Goal: Check status: Check status

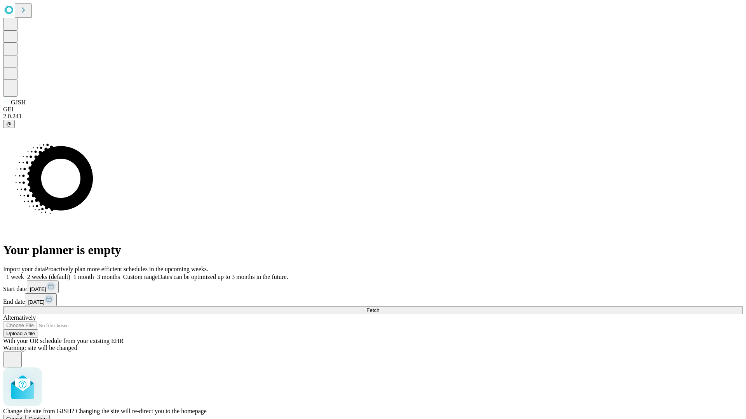
click at [47, 416] on span "Confirm" at bounding box center [38, 419] width 18 height 6
click at [94, 274] on label "1 month" at bounding box center [82, 277] width 24 height 7
click at [379, 308] on span "Fetch" at bounding box center [372, 311] width 13 height 6
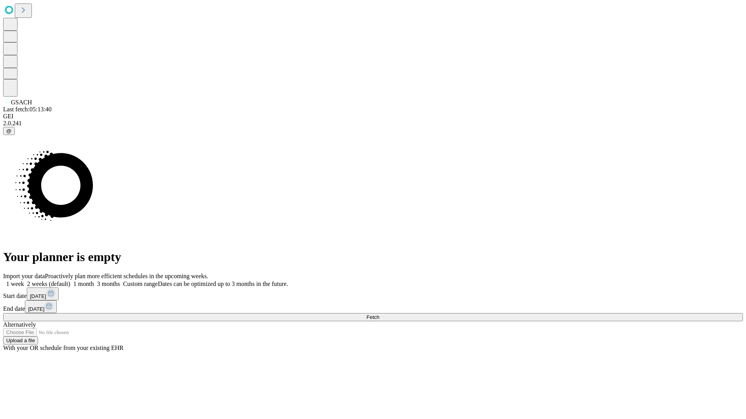
click at [379, 315] on span "Fetch" at bounding box center [372, 318] width 13 height 6
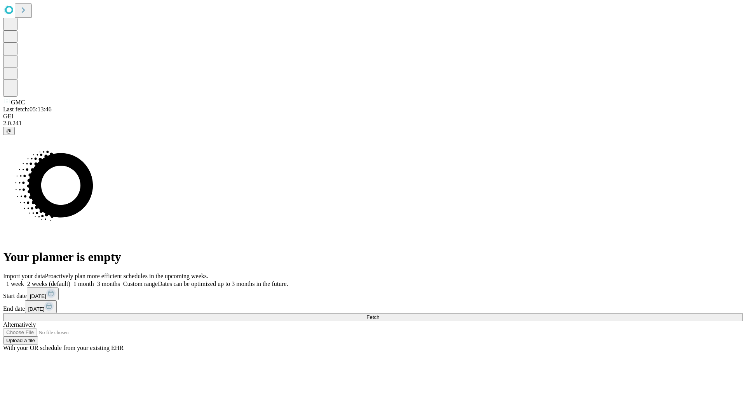
click at [94, 281] on label "1 month" at bounding box center [82, 284] width 24 height 7
click at [379, 315] on span "Fetch" at bounding box center [372, 318] width 13 height 6
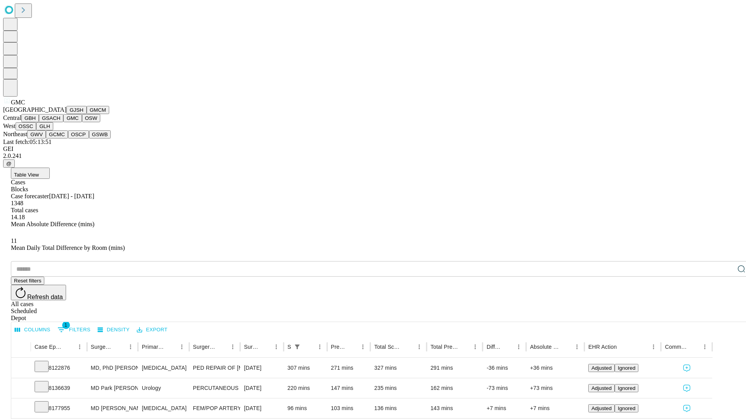
click at [82, 122] on button "OSW" at bounding box center [91, 118] width 19 height 8
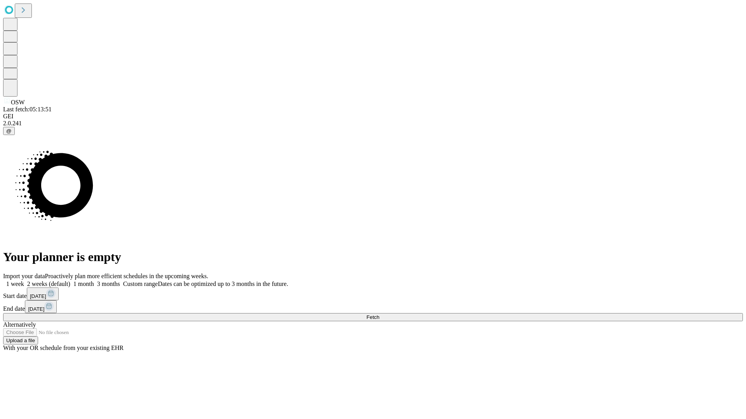
click at [94, 281] on label "1 month" at bounding box center [82, 284] width 24 height 7
click at [379, 315] on span "Fetch" at bounding box center [372, 318] width 13 height 6
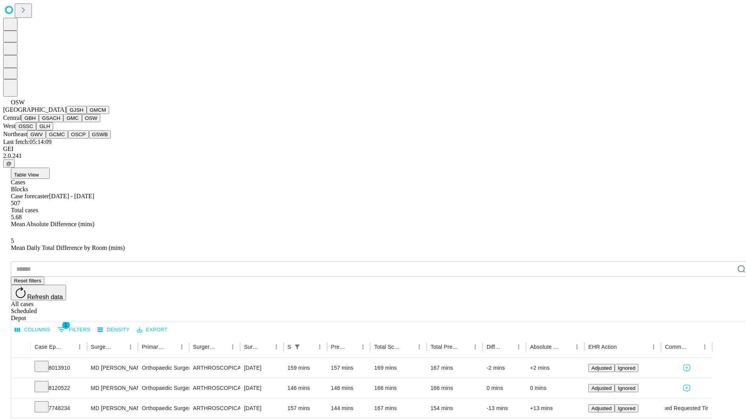
click at [37, 131] on button "OSSC" at bounding box center [26, 126] width 21 height 8
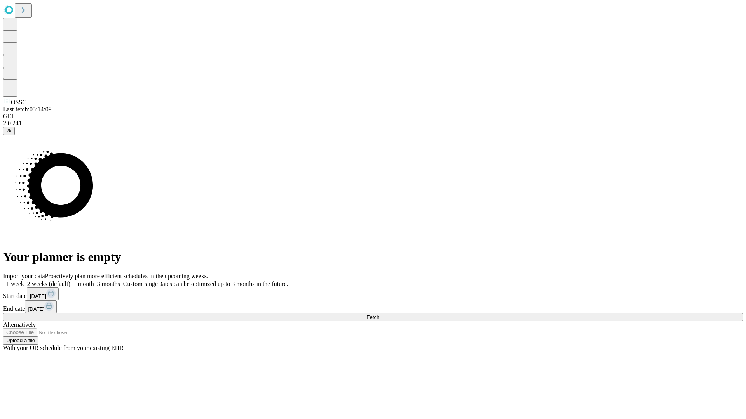
click at [94, 281] on label "1 month" at bounding box center [82, 284] width 24 height 7
click at [379, 315] on span "Fetch" at bounding box center [372, 318] width 13 height 6
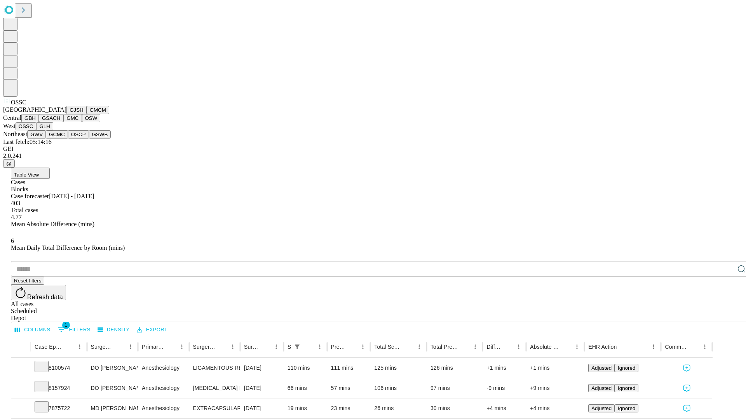
click at [53, 131] on button "GLH" at bounding box center [44, 126] width 17 height 8
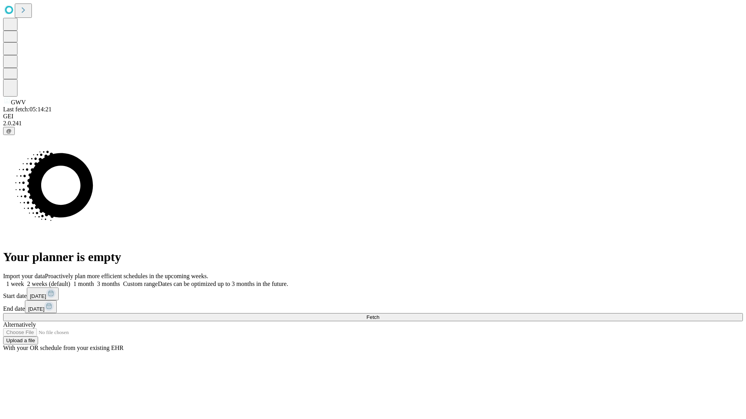
click at [94, 281] on label "1 month" at bounding box center [82, 284] width 24 height 7
click at [379, 315] on span "Fetch" at bounding box center [372, 318] width 13 height 6
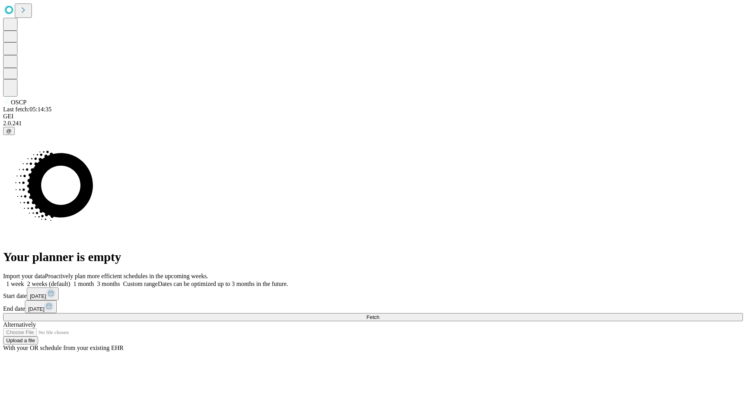
click at [94, 281] on label "1 month" at bounding box center [82, 284] width 24 height 7
click at [379, 315] on span "Fetch" at bounding box center [372, 318] width 13 height 6
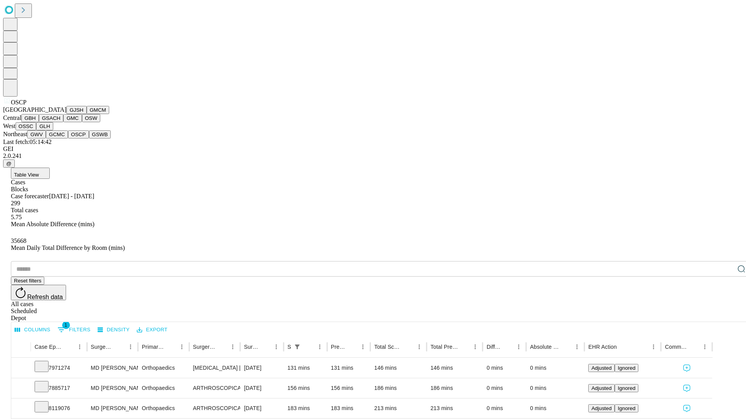
click at [89, 139] on button "GSWB" at bounding box center [100, 135] width 22 height 8
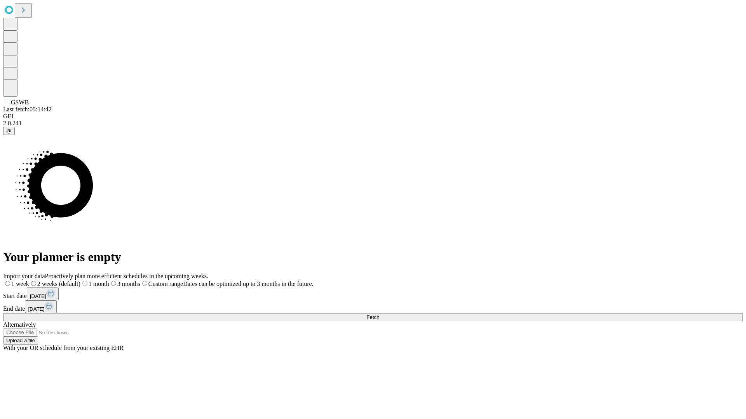
click at [109, 281] on label "1 month" at bounding box center [94, 284] width 29 height 7
click at [379, 315] on span "Fetch" at bounding box center [372, 318] width 13 height 6
